Goal: Contribute content

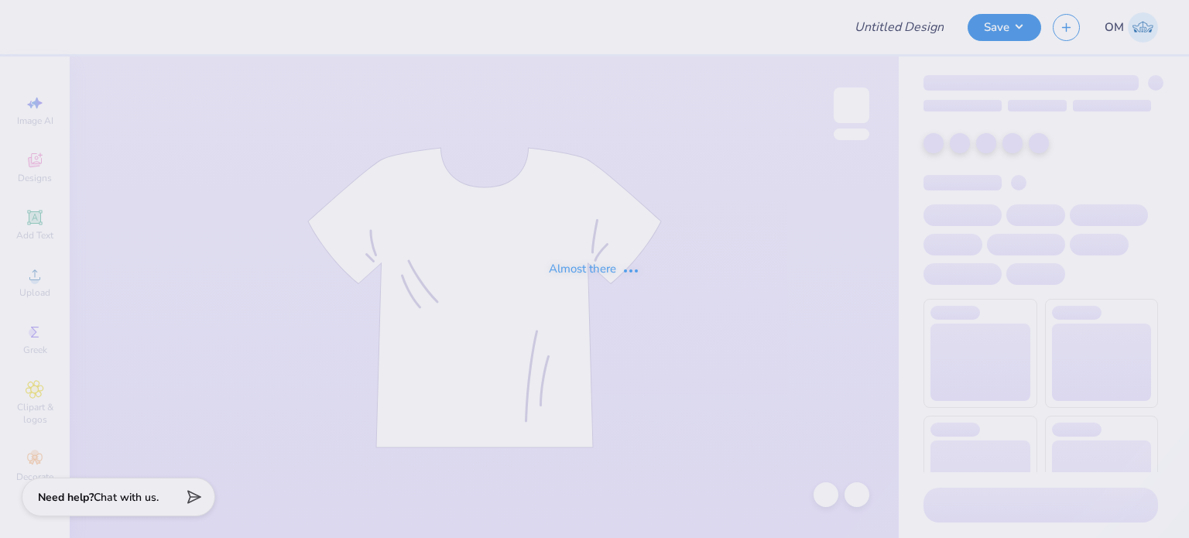
type input "SRF25"
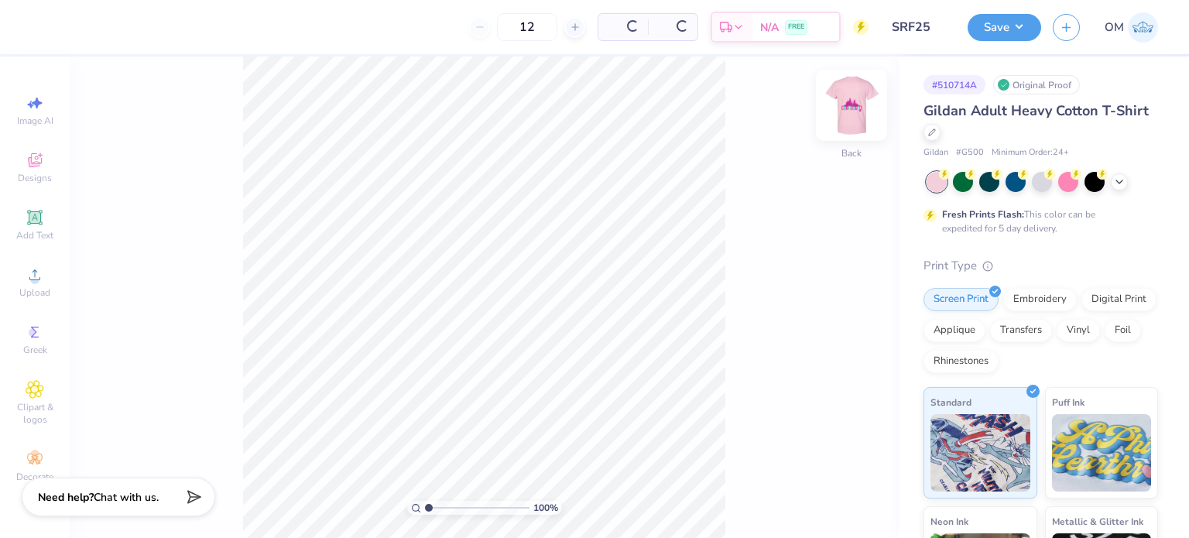
click at [847, 101] on img at bounding box center [851, 105] width 62 height 62
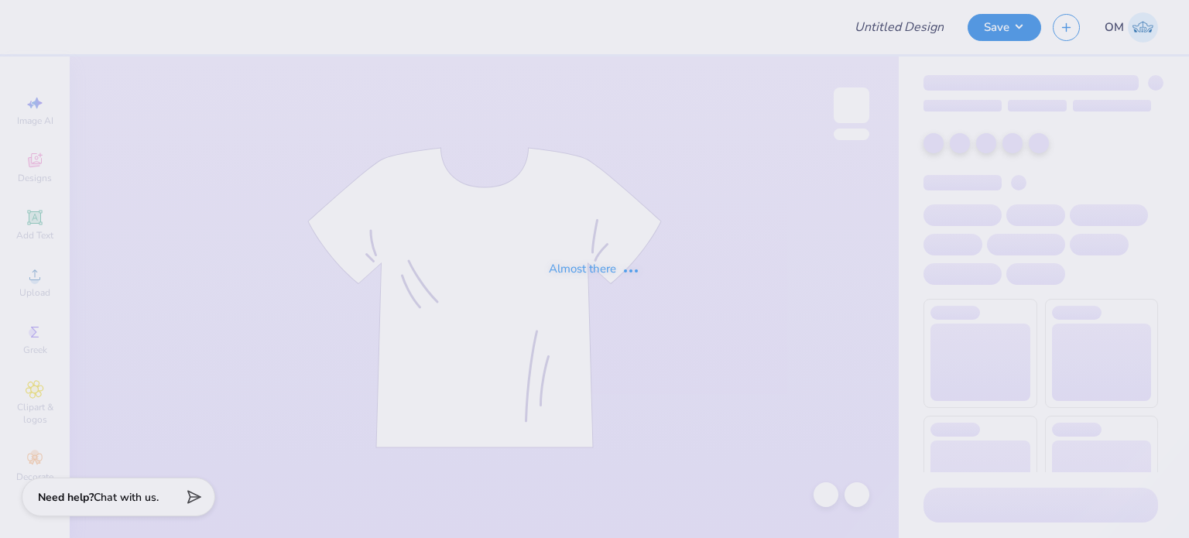
type input "SRF25"
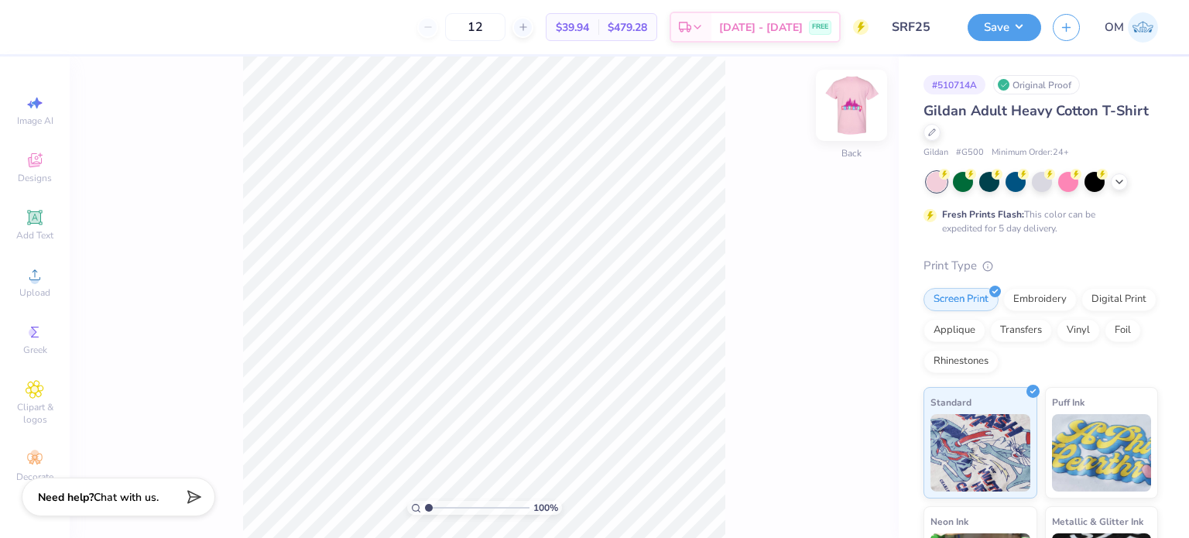
click at [855, 112] on img at bounding box center [851, 105] width 62 height 62
click at [853, 113] on img at bounding box center [851, 105] width 62 height 62
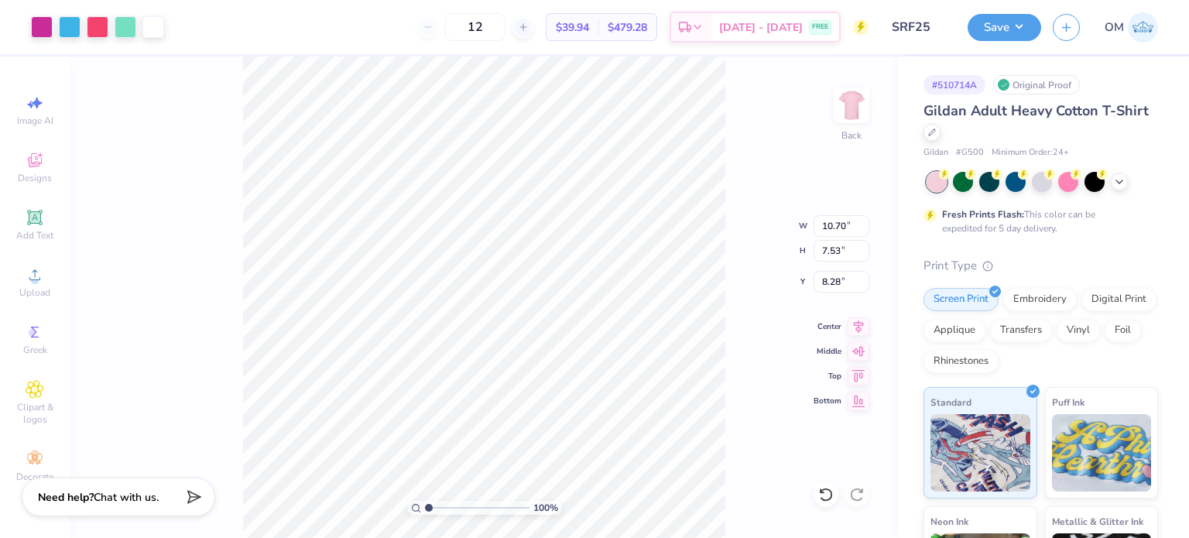
type input "3.00"
type input "12.15"
type input "8.55"
type input "13.33"
type input "9.38"
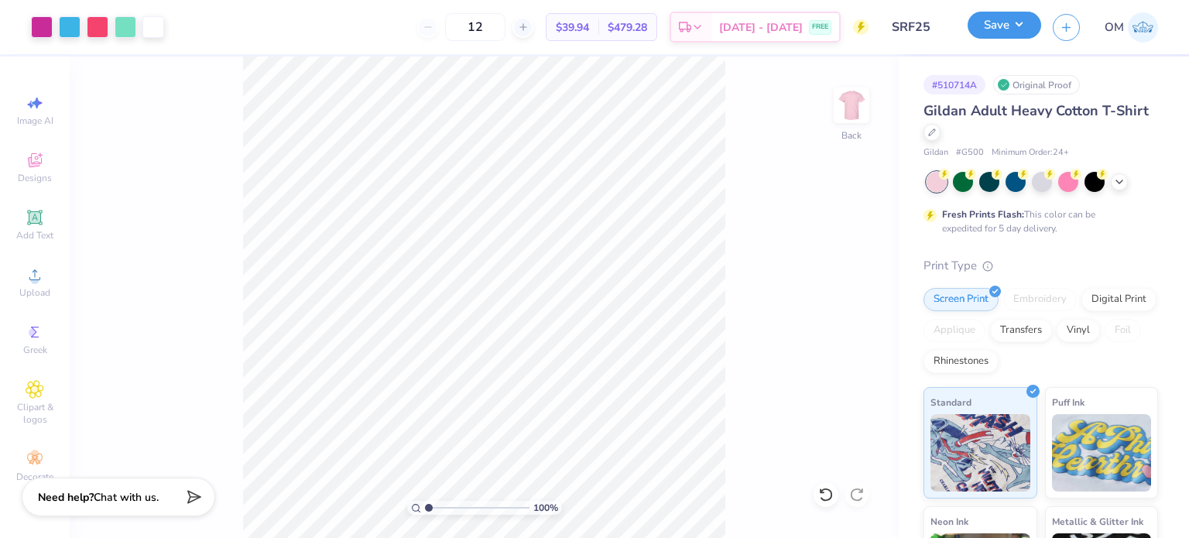
click at [988, 38] on button "Save" at bounding box center [1005, 25] width 74 height 27
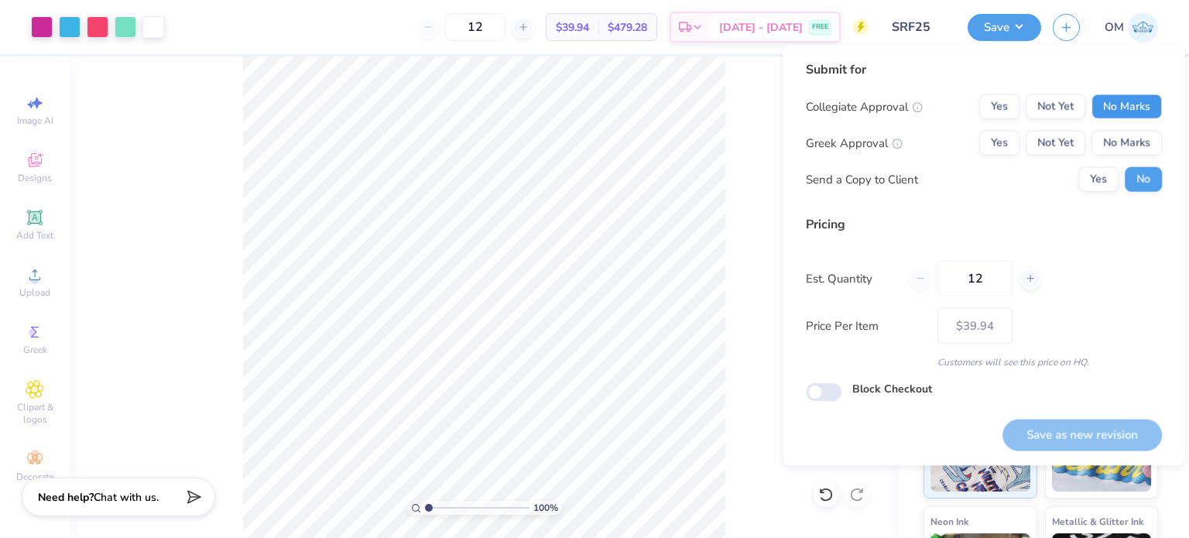
click at [1108, 104] on button "No Marks" at bounding box center [1126, 106] width 70 height 25
click at [1118, 144] on button "No Marks" at bounding box center [1126, 143] width 70 height 25
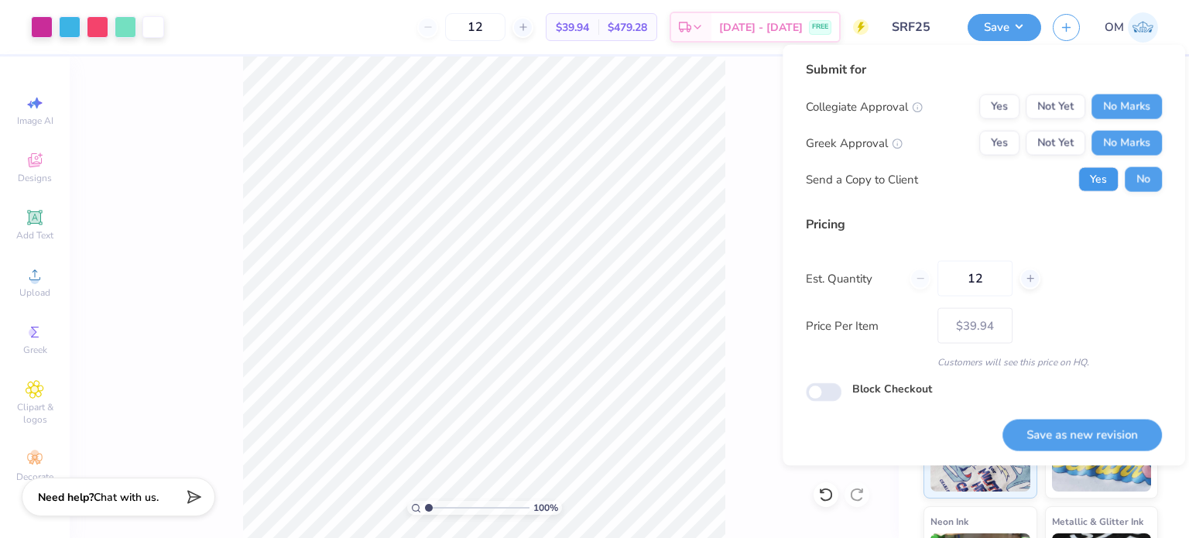
click at [1101, 179] on button "Yes" at bounding box center [1098, 179] width 40 height 25
click at [1080, 423] on button "Save as new revision" at bounding box center [1081, 435] width 159 height 32
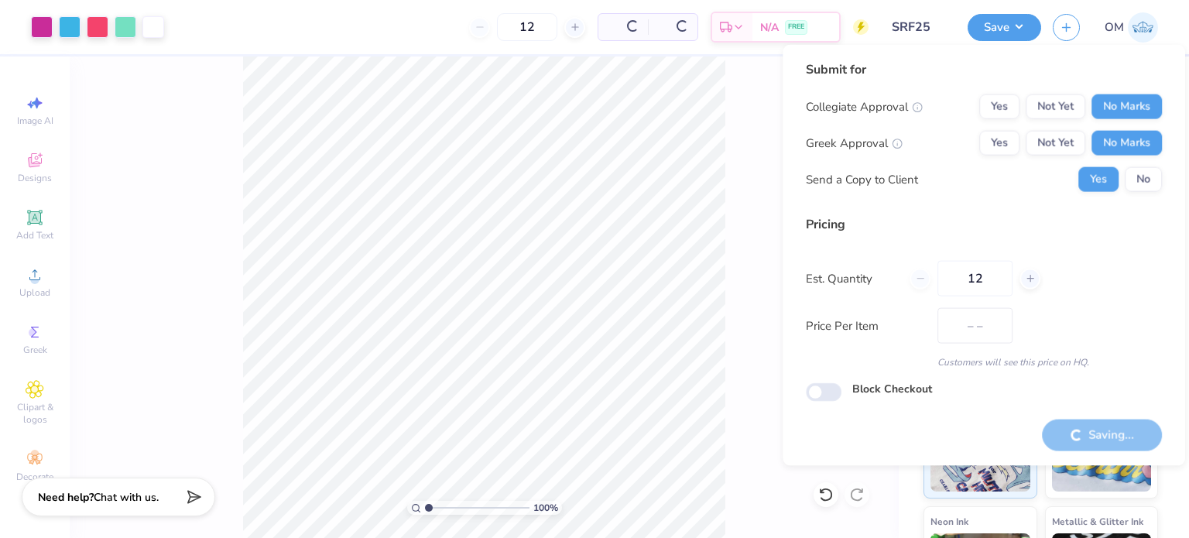
type input "$39.94"
